Goal: Task Accomplishment & Management: Use online tool/utility

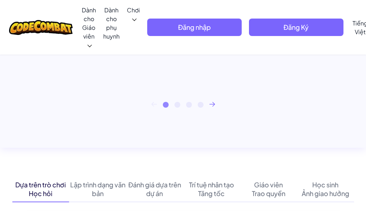
scroll to position [545, 0]
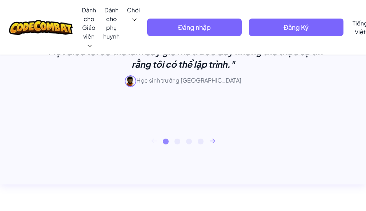
click at [212, 139] on icon at bounding box center [212, 140] width 6 height 5
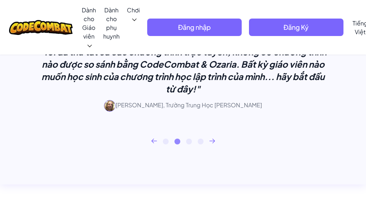
click at [211, 139] on icon at bounding box center [212, 140] width 6 height 5
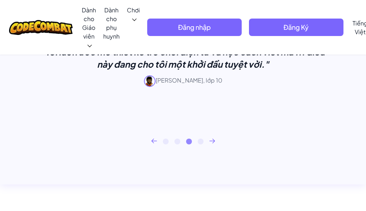
click at [211, 139] on icon at bounding box center [212, 140] width 6 height 5
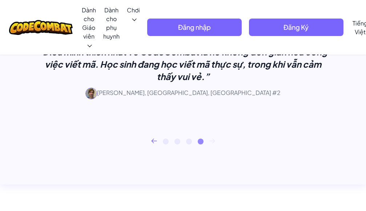
click at [210, 139] on icon at bounding box center [212, 140] width 6 height 5
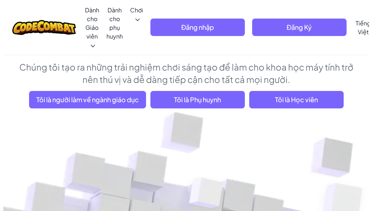
scroll to position [36, 0]
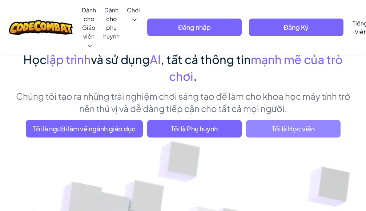
click at [287, 132] on font "Tôi là Học viên" at bounding box center [293, 128] width 43 height 8
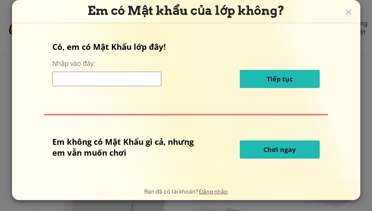
click at [138, 77] on input at bounding box center [106, 79] width 109 height 15
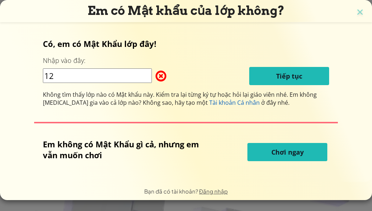
click at [125, 77] on input "12" at bounding box center [97, 75] width 109 height 15
type input "1"
click at [280, 76] on font "Tiếp tục" at bounding box center [289, 76] width 26 height 9
click at [155, 77] on span at bounding box center [155, 76] width 0 height 15
click at [118, 75] on input "1442008" at bounding box center [97, 75] width 109 height 15
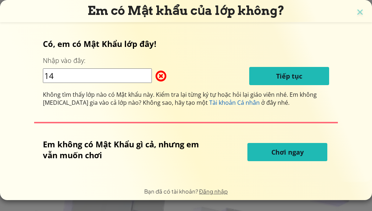
type input "1"
click at [299, 157] on button "Chơi ngay" at bounding box center [287, 152] width 80 height 18
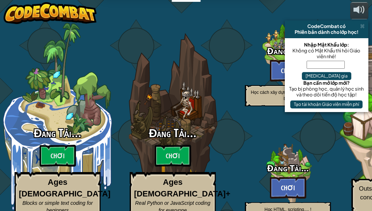
select select "vi"
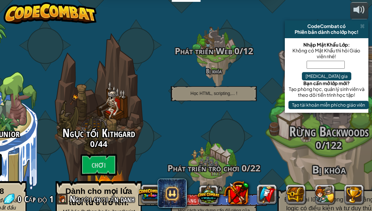
click at [363, 28] on span at bounding box center [362, 26] width 5 height 6
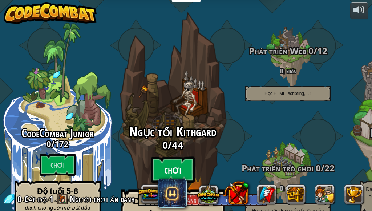
click at [179, 165] on font "Chơi" at bounding box center [172, 170] width 17 height 11
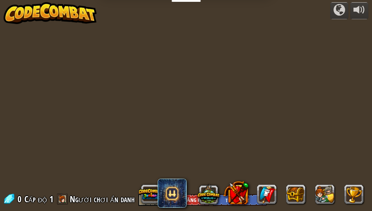
select select "vi"
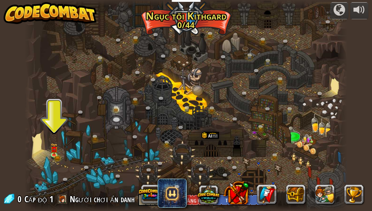
click at [50, 146] on div at bounding box center [186, 105] width 322 height 211
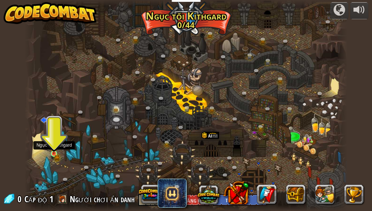
click at [53, 147] on img at bounding box center [54, 146] width 4 height 4
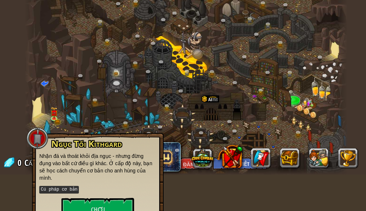
scroll to position [45, 0]
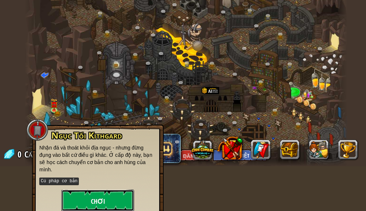
click at [100, 189] on button "Chơi" at bounding box center [97, 200] width 73 height 22
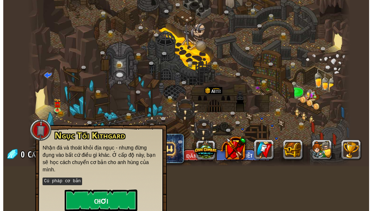
scroll to position [37, 0]
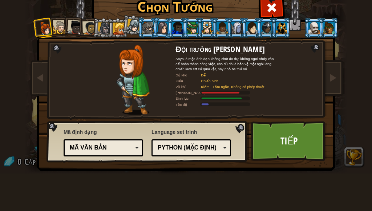
click at [98, 150] on font "Mã văn bản" at bounding box center [88, 147] width 37 height 6
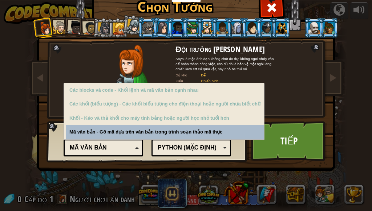
scroll to position [0, 0]
click at [102, 146] on font "Mã văn bản" at bounding box center [88, 147] width 37 height 6
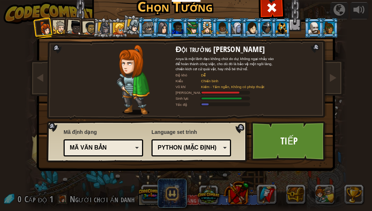
click at [197, 149] on font "Python (Mặc định)" at bounding box center [187, 147] width 59 height 6
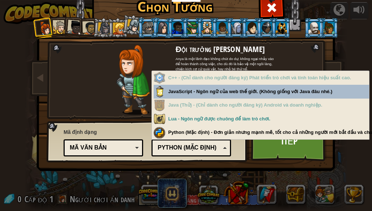
click at [198, 149] on font "Python (Mặc định)" at bounding box center [187, 147] width 59 height 6
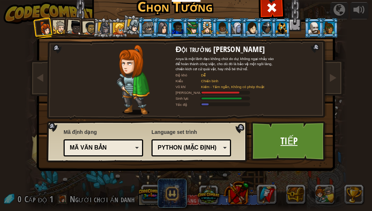
click at [283, 142] on font "Tiếp" at bounding box center [288, 140] width 17 height 13
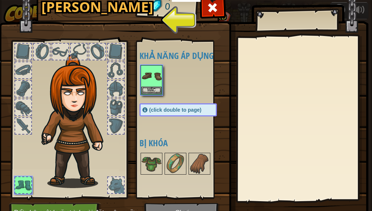
click at [156, 23] on img at bounding box center [183, 98] width 369 height 264
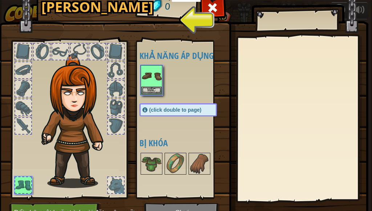
click at [164, 16] on div "0" at bounding box center [167, 6] width 60 height 29
click at [149, 81] on img at bounding box center [151, 76] width 20 height 20
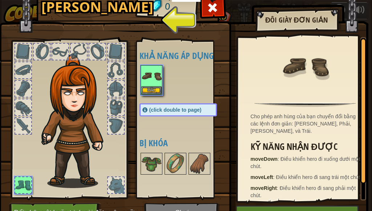
click at [122, 9] on font "[PERSON_NAME]" at bounding box center [97, 6] width 112 height 19
click at [191, 17] on div "Hành Trang 0 Khả năng áp dụng Mặc (click double to page) Bị khóa Đôi Giày Đơn G…" at bounding box center [185, 111] width 369 height 240
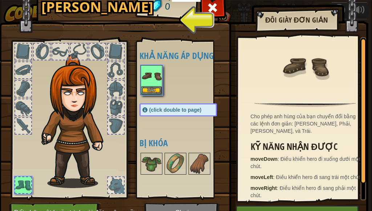
click at [191, 17] on div "0" at bounding box center [167, 6] width 60 height 29
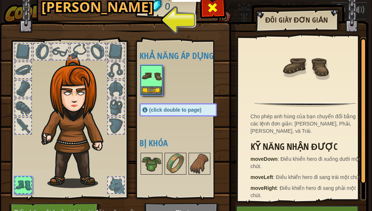
click at [208, 11] on span at bounding box center [213, 8] width 12 height 12
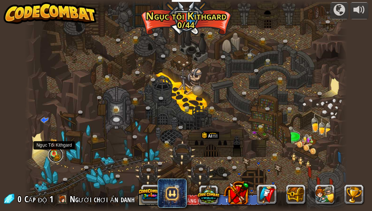
click at [55, 154] on link at bounding box center [55, 154] width 15 height 15
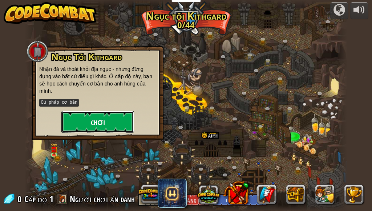
click at [91, 118] on font "Chơi" at bounding box center [98, 122] width 14 height 9
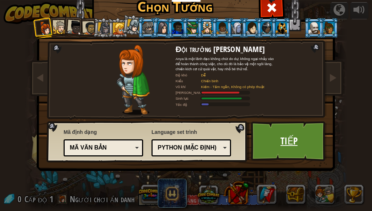
click at [272, 135] on link "Tiếp" at bounding box center [289, 141] width 76 height 40
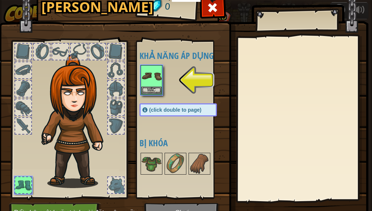
click at [185, 108] on font "(click double to page)" at bounding box center [175, 110] width 52 height 6
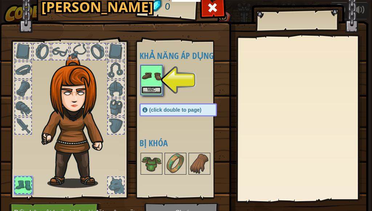
click at [153, 92] on button "Mặc" at bounding box center [151, 90] width 20 height 8
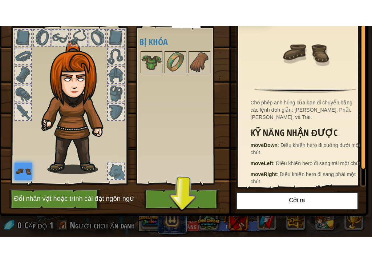
scroll to position [46, 0]
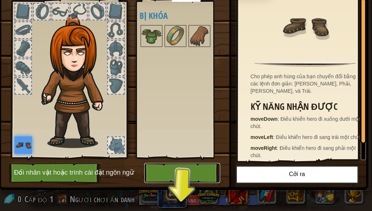
click at [180, 171] on button "Chơi" at bounding box center [182, 173] width 76 height 20
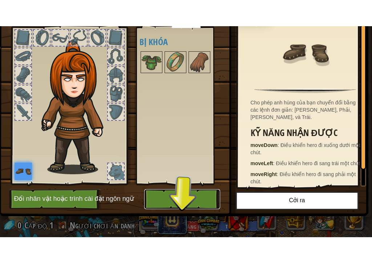
scroll to position [0, 0]
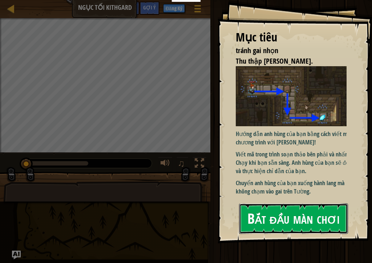
click at [305, 210] on font "Bắt đầu màn chơi" at bounding box center [293, 218] width 92 height 20
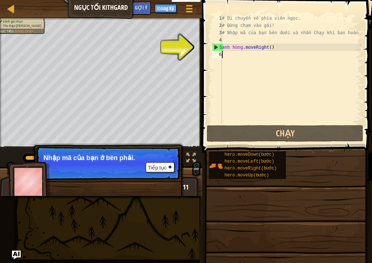
click at [214, 45] on div "5" at bounding box center [216, 47] width 9 height 7
type textarea "hero.moveRight()"
click at [223, 56] on div "# Di chuyển về phía viên ngọc. # Đừng chạm vào gái! # Nhập mã của bạn bên dưới …" at bounding box center [290, 76] width 141 height 123
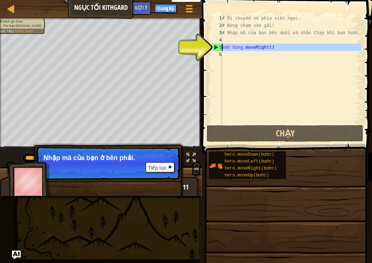
click at [218, 50] on div "5" at bounding box center [216, 47] width 9 height 7
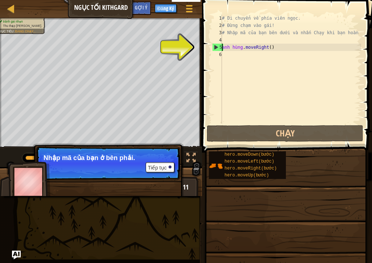
click at [220, 46] on font "5" at bounding box center [220, 47] width 3 height 5
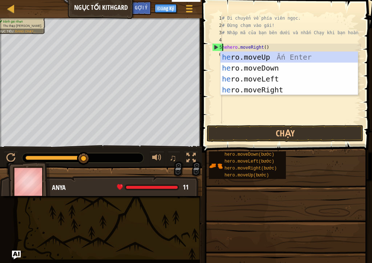
scroll to position [3, 0]
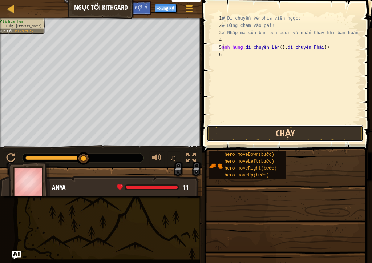
click at [288, 134] on button "Chạy" at bounding box center [285, 133] width 157 height 17
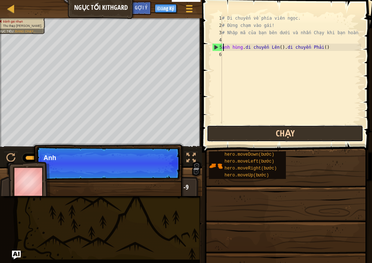
click at [267, 136] on button "Chạy" at bounding box center [285, 133] width 157 height 17
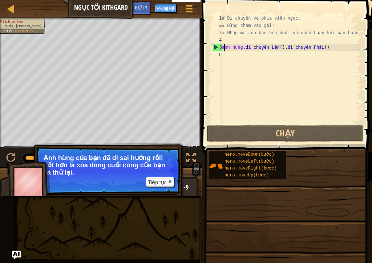
click at [275, 48] on div "# Di chuyển về phía viên ngọc. # Đừng chạm vào gái! # Nhập mã của bạn bên dưới …" at bounding box center [290, 76] width 141 height 123
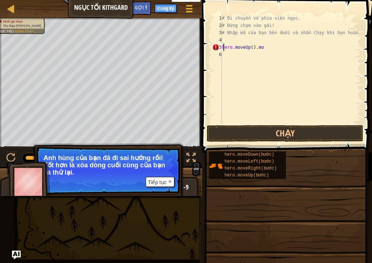
scroll to position [3, 1]
type textarea "h"
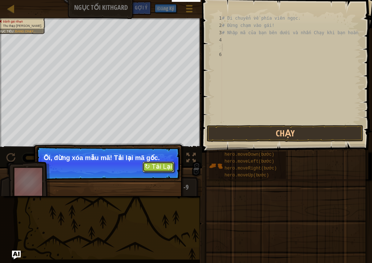
click at [154, 163] on font "↻ Tải Lại" at bounding box center [159, 166] width 28 height 7
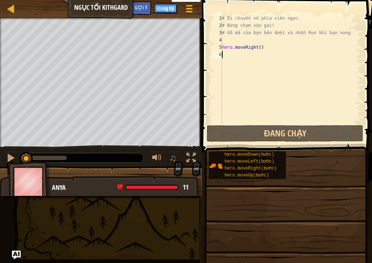
click at [227, 56] on div "# Di chuyển về phía viên ngọc. # Đừng chạm vào gai! # Gõ mã của bạn bên dưới và…" at bounding box center [290, 76] width 141 height 123
click at [223, 55] on div "# Di chuyển về phía viên ngọc. # Đừng chạm vào gái! # Nhập mã của bạn bên dưới …" at bounding box center [290, 76] width 141 height 123
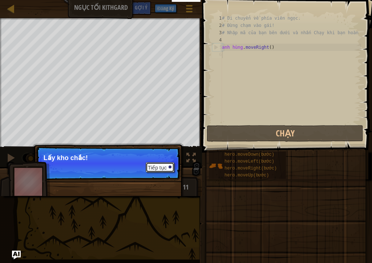
click at [157, 166] on font "Tiếp tục" at bounding box center [157, 168] width 19 height 6
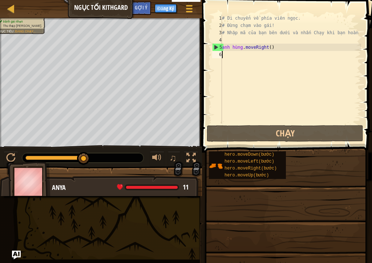
click at [227, 55] on div "# Di chuyển về phía viên ngọc. # Đừng chạm vào gái! # Nhập mã của bạn bên dưới …" at bounding box center [290, 76] width 141 height 123
click at [225, 56] on div "# Di chuyển về phía viên ngọc. # Đừng chạm vào gái! # Nhập mã của bạn bên dưới …" at bounding box center [290, 76] width 141 height 123
click at [225, 58] on div "# Di chuyển về phía viên ngọc. # Đừng chạm vào gái! # Nhập mã của bạn bên dưới …" at bounding box center [290, 76] width 141 height 123
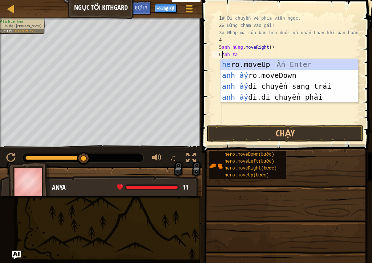
type textarea "hẻo"
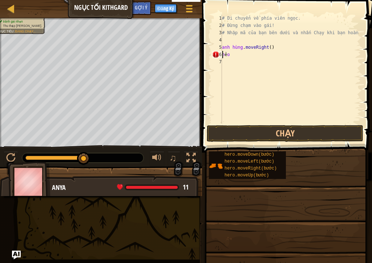
click at [241, 59] on div "# Di chuyển về phía viên ngọc. # Đừng chạm vào gái! # Nhập mã của bạn bên dưới …" at bounding box center [290, 76] width 141 height 123
click at [229, 56] on div "# Di chuyển về phía viên ngọc. # Đừng chạm vào gái! # Nhập mã của bạn bên dưới …" at bounding box center [290, 76] width 141 height 123
type textarea "h"
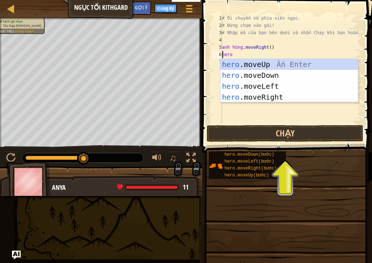
scroll to position [3, 0]
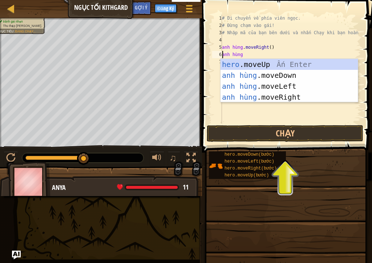
type textarea "hero."
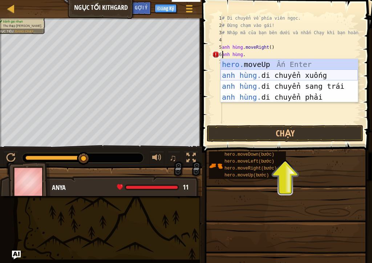
click at [323, 76] on div "hero. moveUp Ấn Enter anh hùng. di chuyển xuống [GEOGRAPHIC_DATA] Nhập anh hùng…" at bounding box center [288, 91] width 137 height 65
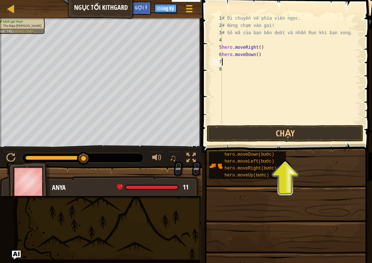
scroll to position [3, 0]
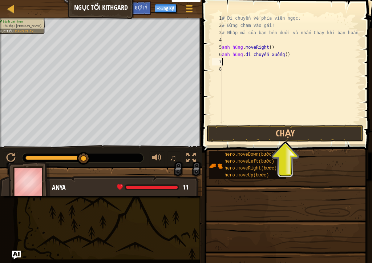
click at [289, 55] on div "# Di chuyển về phía viên ngọc. # Đừng chạm vào gái! # Nhập mã của bạn bên dưới …" at bounding box center [290, 76] width 141 height 123
type textarea "hero.moveDown()"
click at [289, 53] on div "# Di chuyển về phía viên ngọc. # Đừng chạm vào gái! # Nhập mã của bạn bên dưới …" at bounding box center [290, 76] width 141 height 123
click at [242, 63] on div "# Di chuyển về phía viên ngọc. # Đừng chạm vào gái! # Nhập mã của bạn bên dưới …" at bounding box center [290, 76] width 141 height 123
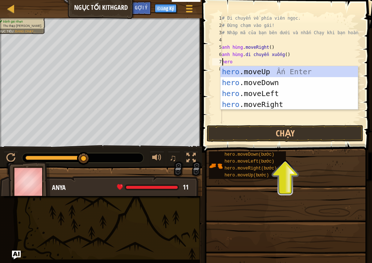
scroll to position [3, 0]
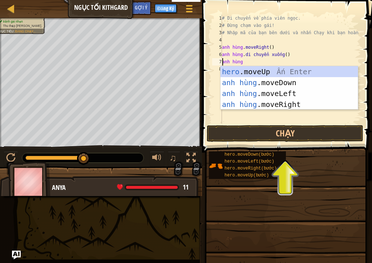
type textarea "hero."
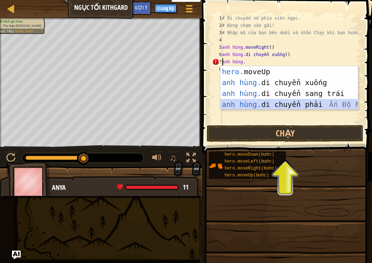
click at [280, 103] on div "hero. moveUp Ấn Enter anh hùng. di chuyển xuống [GEOGRAPHIC_DATA] Nhập anh hùng…" at bounding box center [288, 98] width 137 height 65
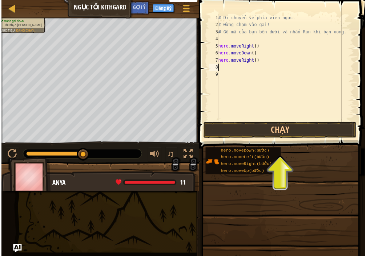
scroll to position [3, 0]
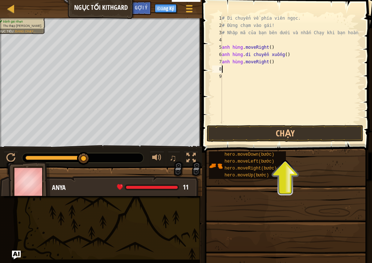
click at [249, 50] on div "# Di chuyển về phía viên ngọc. # Đừng chạm vào gái! # Nhập mã của bạn bên dưới …" at bounding box center [290, 76] width 141 height 123
type textarea "hero.moveRight()"
click at [292, 135] on button "Chạy" at bounding box center [285, 133] width 157 height 17
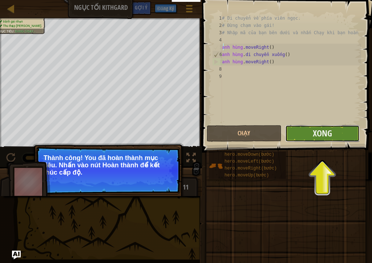
click at [306, 131] on button "Xong" at bounding box center [322, 133] width 74 height 17
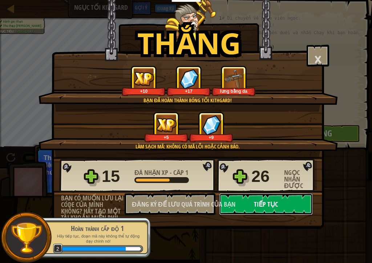
click at [260, 195] on button "Tiếp tục" at bounding box center [266, 204] width 94 height 22
select select "vi"
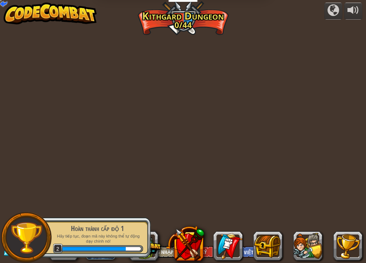
select select "vi"
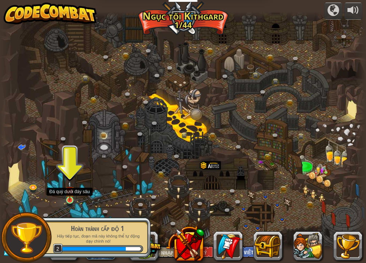
click at [66, 194] on img at bounding box center [69, 191] width 9 height 20
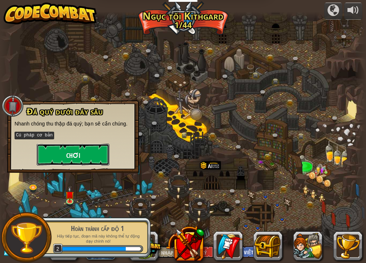
click at [81, 157] on button "Chơi" at bounding box center [73, 154] width 73 height 22
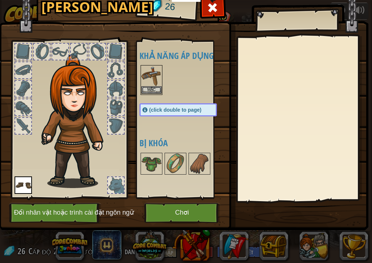
click at [150, 85] on img at bounding box center [151, 76] width 20 height 20
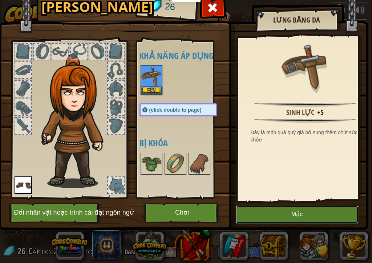
click at [268, 210] on button "Mặc" at bounding box center [297, 214] width 123 height 18
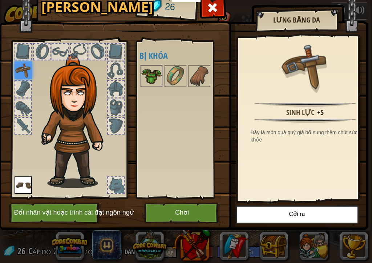
click at [151, 81] on img at bounding box center [151, 76] width 20 height 20
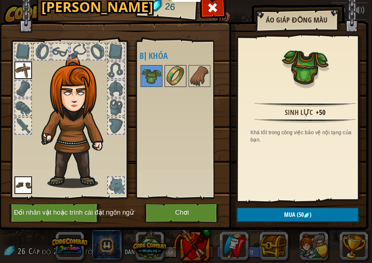
click at [181, 79] on img at bounding box center [175, 76] width 20 height 20
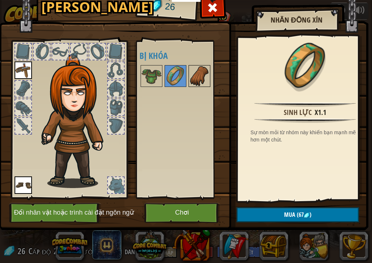
click at [191, 81] on img at bounding box center [199, 76] width 20 height 20
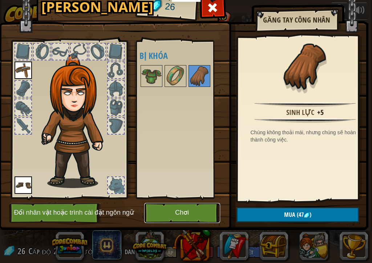
click at [180, 210] on font "Chơi" at bounding box center [182, 212] width 14 height 7
drag, startPoint x: 184, startPoint y: 172, endPoint x: 149, endPoint y: 167, distance: 35.6
click at [185, 172] on div "Khả năng áp dụng Mặc Mặc (click double to page) Bị khóa" at bounding box center [185, 119] width 92 height 151
click at [149, 167] on div "Khả năng áp dụng Mặc Mặc (click double to page) Bị khóa" at bounding box center [185, 119] width 92 height 151
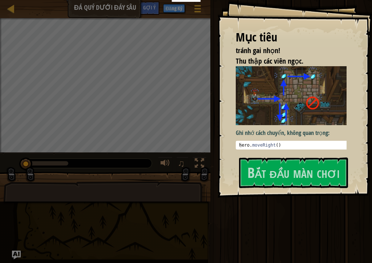
click at [270, 142] on div "hero . moveRight ( )" at bounding box center [294, 149] width 113 height 15
type textarea "hero.moveRight()"
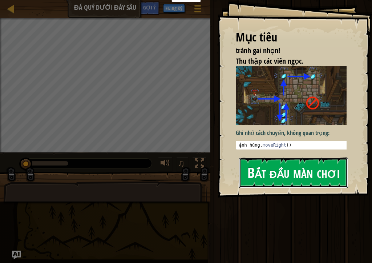
click at [268, 165] on font "Bắt đầu màn chơi" at bounding box center [293, 172] width 92 height 20
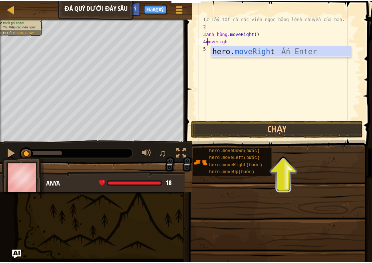
scroll to position [3, 1]
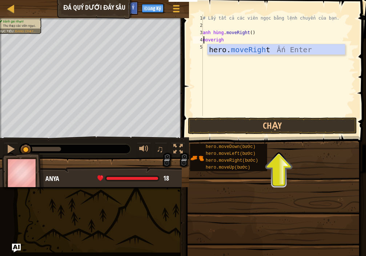
type textarea "moveright"
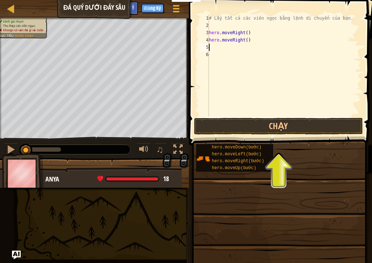
scroll to position [3, 0]
type textarea "h"
click at [256, 34] on div "# Lấy tất cả các viên ngọc bằng lệnh chuyển của bạn. anh hùng . moveRight ( )" at bounding box center [284, 73] width 154 height 116
type textarea "hero.moveRight()"
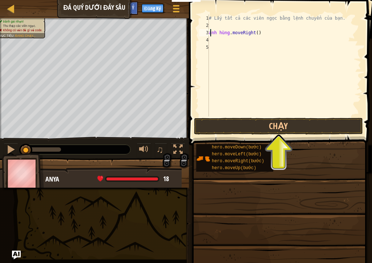
click at [215, 40] on div "# Lấy tất cả các viên ngọc bằng lệnh chuyển của bạn. anh hùng . moveRight ( )" at bounding box center [284, 73] width 154 height 116
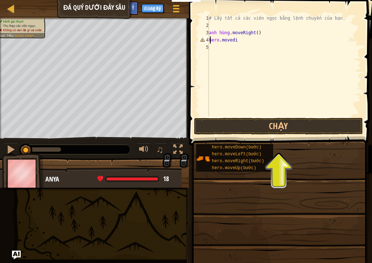
scroll to position [3, 2]
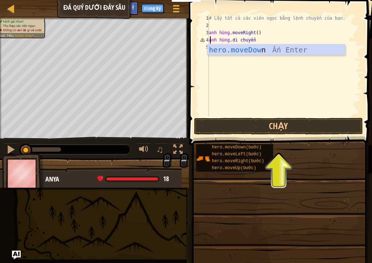
type textarea "hero.movedown"
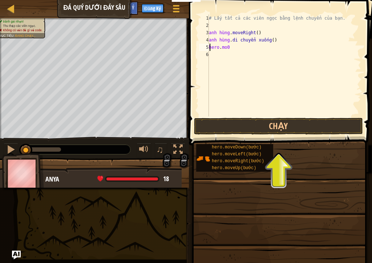
scroll to position [3, 1]
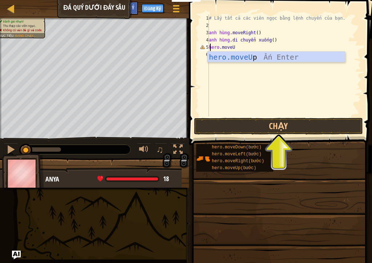
type textarea "hero.moveUP"
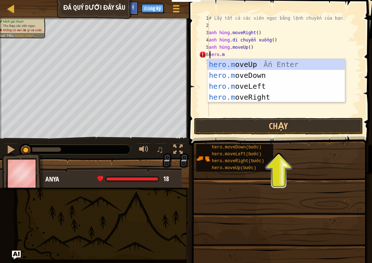
scroll to position [3, 1]
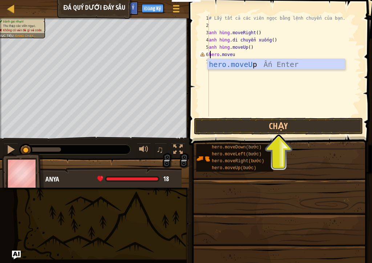
type textarea "hero.moveup"
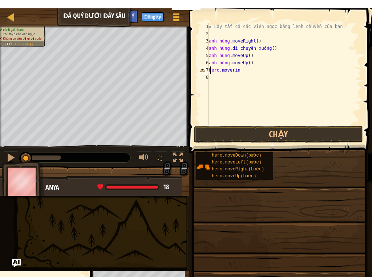
scroll to position [3, 2]
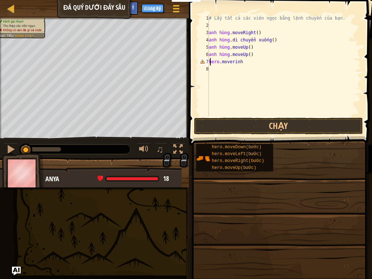
type textarea "hero.moverinht"
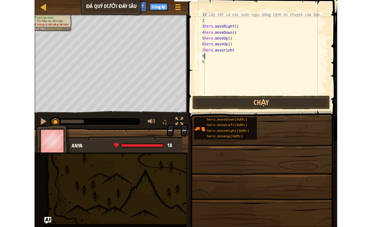
scroll to position [3, 0]
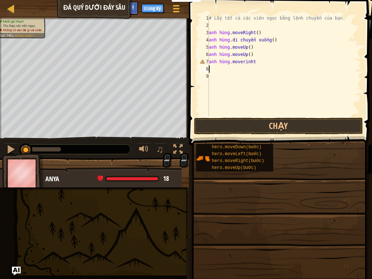
click at [211, 63] on div "# Lấy tất cả các viên ngọc bằng lệnh chuyển của bạn. anh hùng . moveRight ( ) a…" at bounding box center [284, 73] width 154 height 116
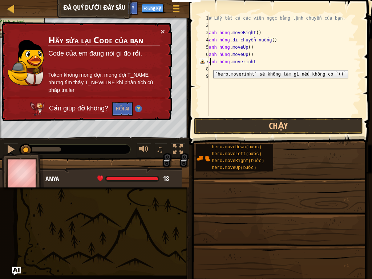
click at [210, 61] on div "# Lấy tất cả các viên ngọc bằng lệnh chuyển của bạn. anh hùng . moveRight ( ) a…" at bounding box center [284, 73] width 154 height 116
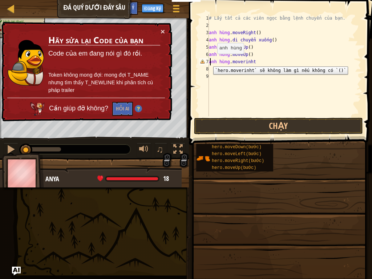
click at [207, 61] on font "7" at bounding box center [207, 61] width 3 height 5
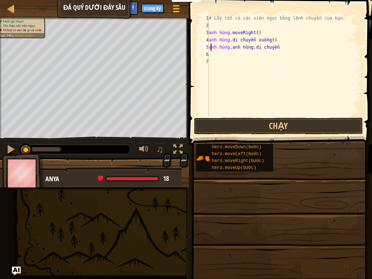
drag, startPoint x: 249, startPoint y: 49, endPoint x: 211, endPoint y: 52, distance: 37.9
click at [211, 52] on div "# Lấy tất cả các viên ngọc bằng lệnh chuyển của bạn. anh hùng . moveRight ( ) a…" at bounding box center [284, 73] width 154 height 116
click at [284, 46] on div "# Lấy tất cả các viên ngọc bằng lệnh chuyển của bạn. anh hùng . moveRight ( ) a…" at bounding box center [284, 73] width 154 height 116
click at [284, 47] on div "# Lấy tất cả các viên ngọc bằng lệnh chuyển của bạn. anh hùng . moveRight ( ) a…" at bounding box center [284, 73] width 154 height 116
drag, startPoint x: 284, startPoint y: 47, endPoint x: 210, endPoint y: 48, distance: 74.1
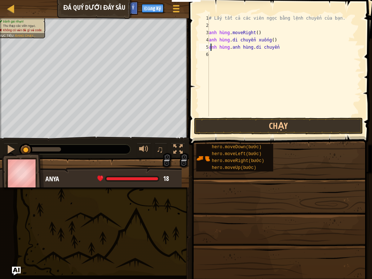
click at [211, 48] on div "# Lấy tất cả các viên ngọc bằng lệnh chuyển của bạn. anh hùng . moveRight ( ) a…" at bounding box center [284, 73] width 154 height 116
type textarea "hero.hero.moverinht"
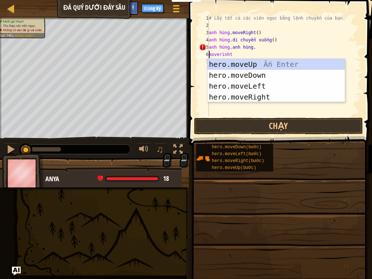
click at [278, 42] on div "# Lấy tất cả các viên ngọc bằng lệnh chuyển của bạn. anh hùng . moveRight ( ) a…" at bounding box center [284, 73] width 154 height 116
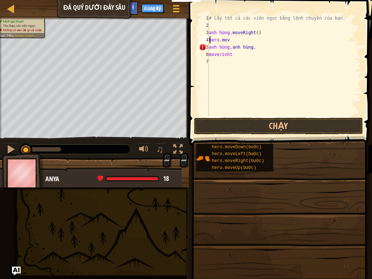
drag, startPoint x: 212, startPoint y: 56, endPoint x: 208, endPoint y: 56, distance: 4.0
click at [211, 56] on div "# Lấy tất cả các viên ngọc bằng lệnh chuyển của bạn. anh hùng . moveRight ( ) h…" at bounding box center [284, 73] width 154 height 116
click at [208, 56] on font "6" at bounding box center [207, 54] width 3 height 5
type textarea "moverin"
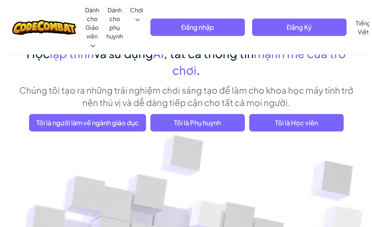
scroll to position [36, 0]
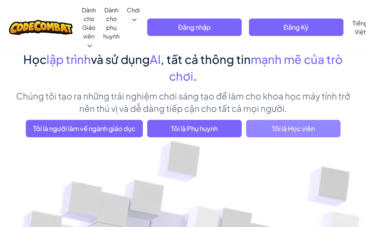
click at [283, 131] on font "Tôi là Học viên" at bounding box center [293, 128] width 43 height 8
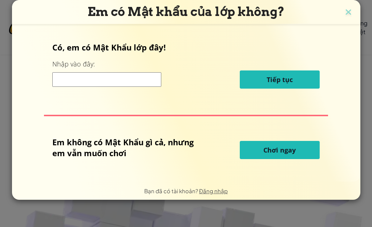
click at [277, 153] on font "Chơi ngay" at bounding box center [279, 150] width 32 height 9
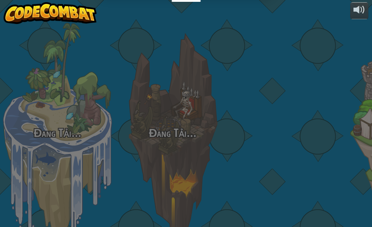
select select "vi"
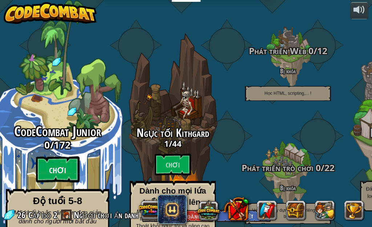
click at [58, 157] on btn "Chơi" at bounding box center [58, 170] width 44 height 26
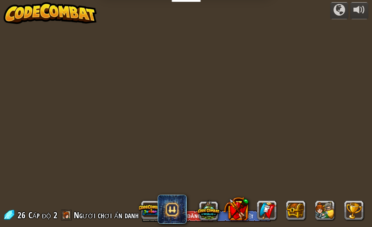
select select "vi"
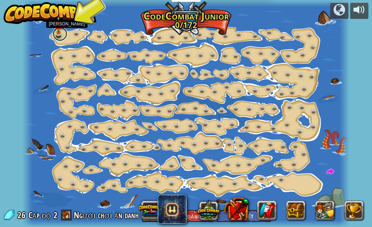
click at [57, 36] on link at bounding box center [60, 34] width 15 height 15
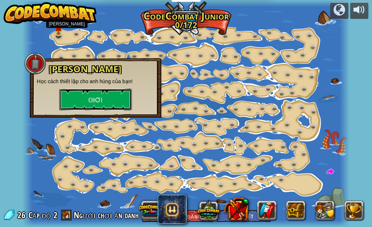
click at [101, 104] on font "Chơi" at bounding box center [95, 100] width 14 height 9
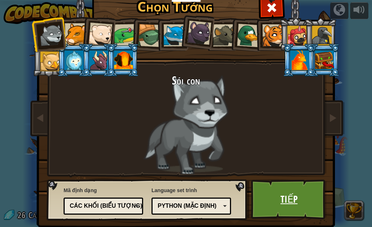
click at [287, 193] on font "Tiếp" at bounding box center [288, 198] width 17 height 13
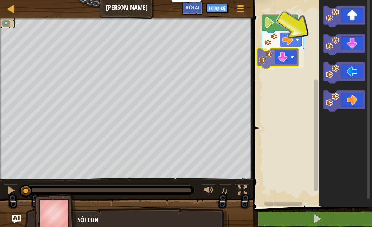
click at [278, 62] on div "Bắt đầu" at bounding box center [311, 101] width 121 height 210
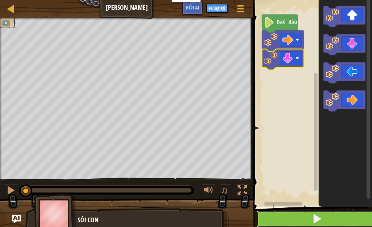
click at [311, 216] on button at bounding box center [316, 219] width 121 height 17
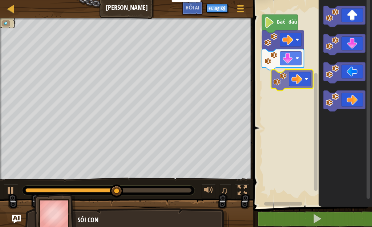
click at [286, 83] on div "Bắt đầu" at bounding box center [311, 101] width 121 height 210
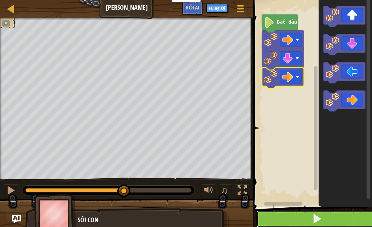
click at [317, 214] on span at bounding box center [317, 219] width 10 height 10
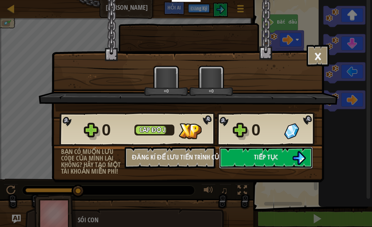
scroll to position [0, 0]
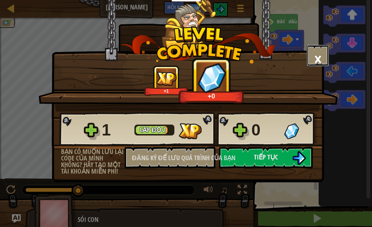
click at [320, 55] on font "×" at bounding box center [318, 58] width 8 height 25
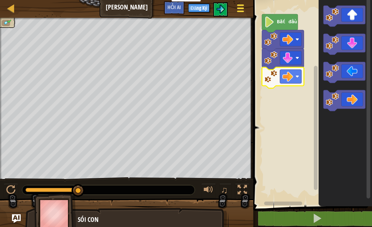
click at [239, 5] on span at bounding box center [240, 4] width 7 height 1
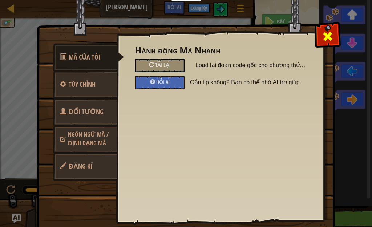
click at [328, 32] on span at bounding box center [328, 37] width 12 height 12
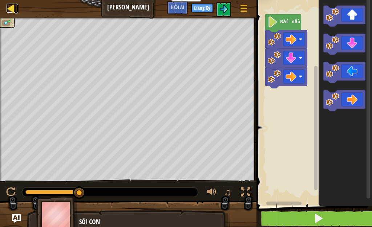
click at [8, 8] on div at bounding box center [11, 8] width 9 height 9
select select "vi"
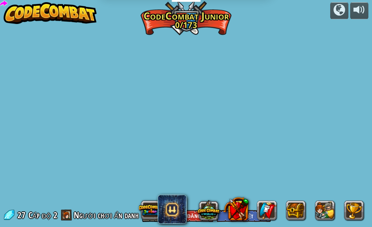
select select "vi"
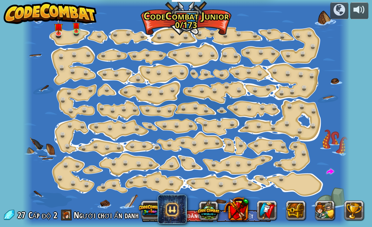
select select "vi"
